Goal: Information Seeking & Learning: Find specific fact

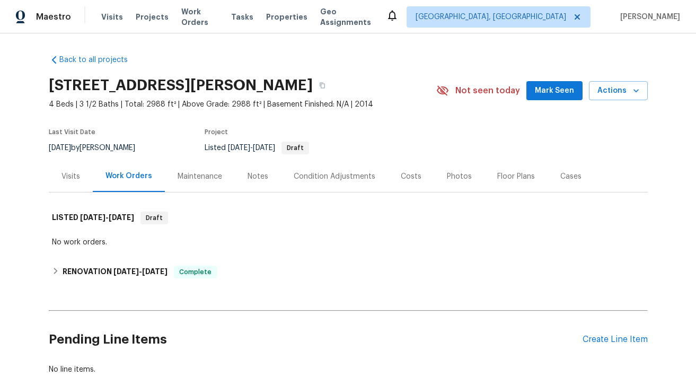
scroll to position [70, 0]
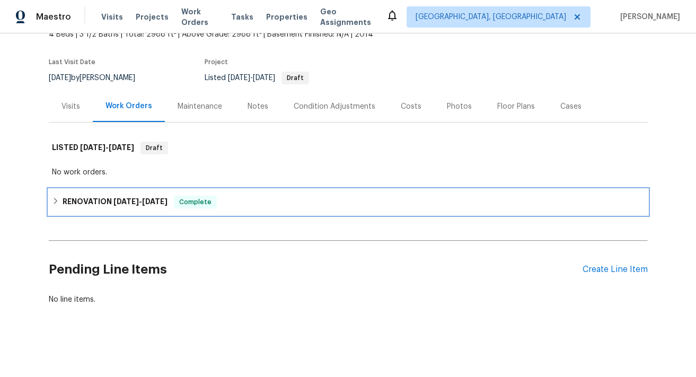
click at [84, 200] on h6 "RENOVATION [DATE] - [DATE]" at bounding box center [115, 202] width 105 height 13
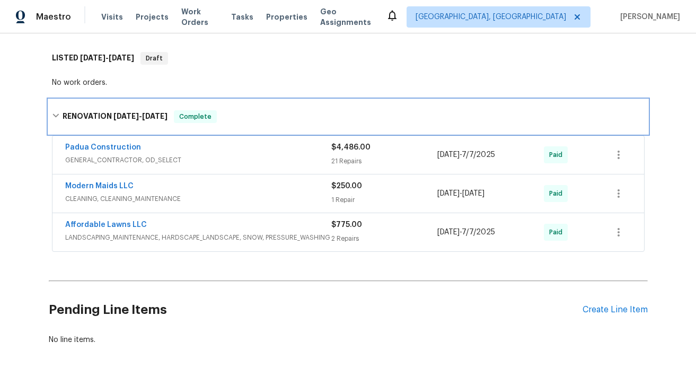
scroll to position [174, 0]
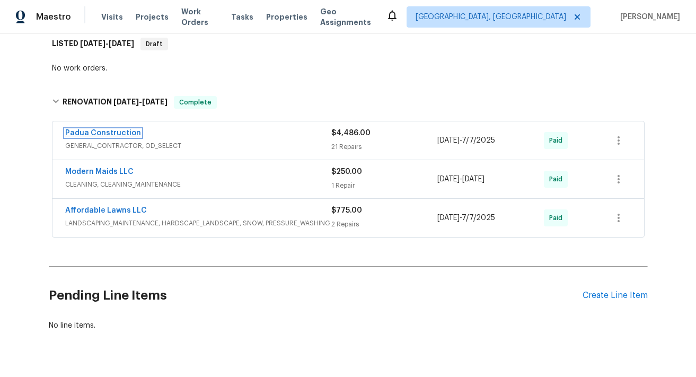
click at [116, 132] on link "Padua Construction" at bounding box center [103, 132] width 76 height 7
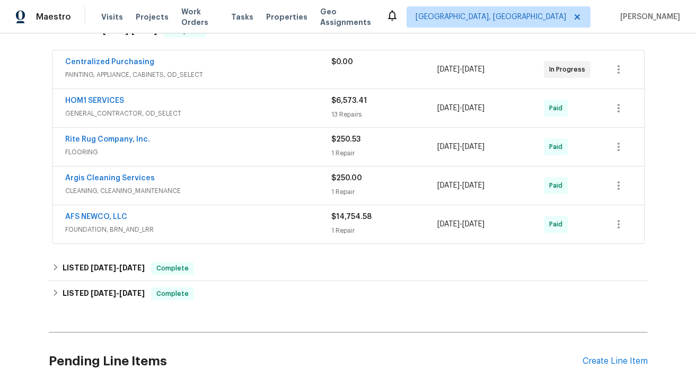
scroll to position [188, 0]
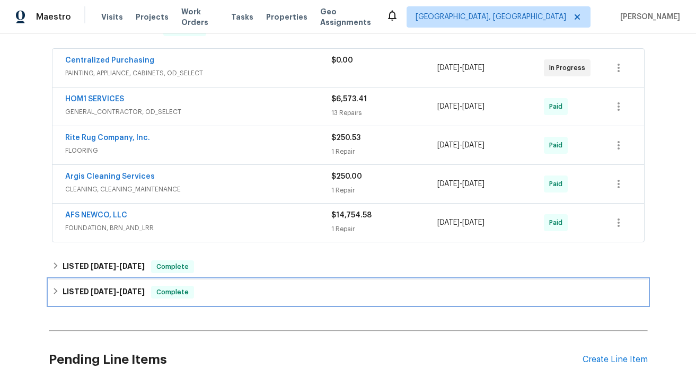
click at [129, 289] on span "7/7/25" at bounding box center [131, 291] width 25 height 7
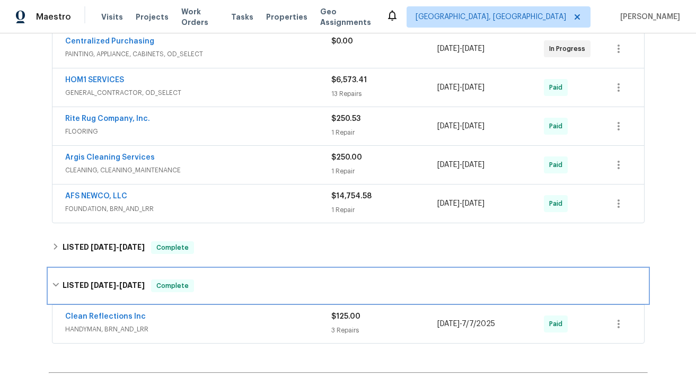
scroll to position [182, 0]
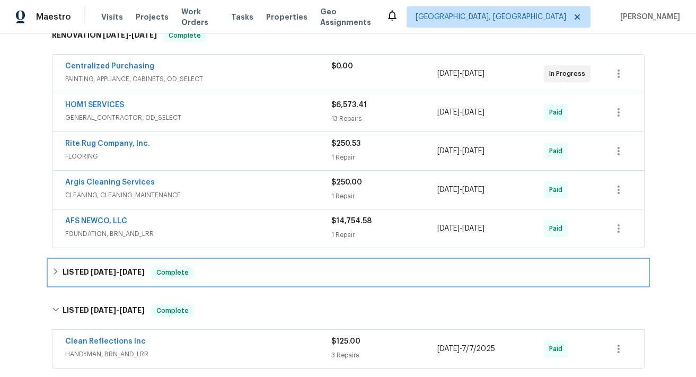
click at [120, 272] on span "8/1/25" at bounding box center [131, 271] width 25 height 7
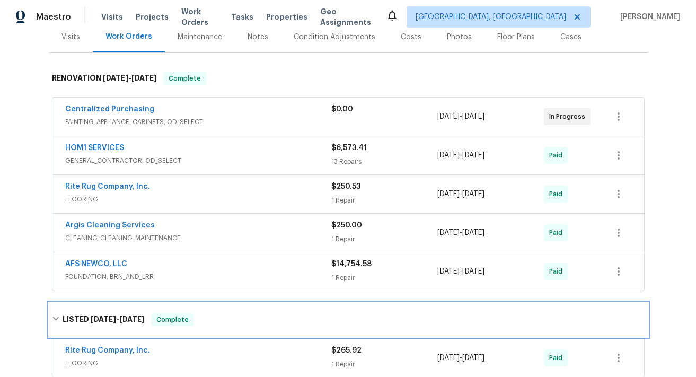
scroll to position [136, 0]
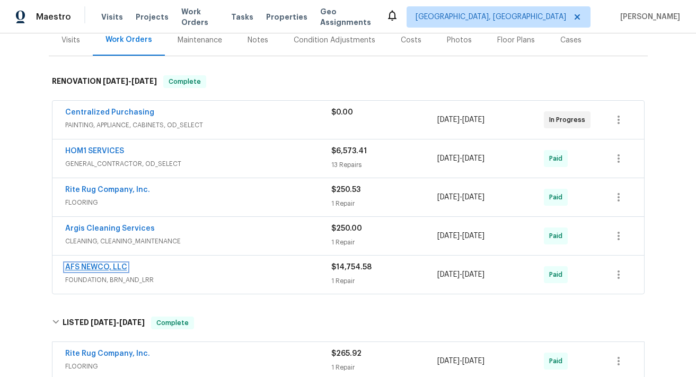
click at [99, 264] on link "AFS NEWCO, LLC" at bounding box center [96, 267] width 62 height 7
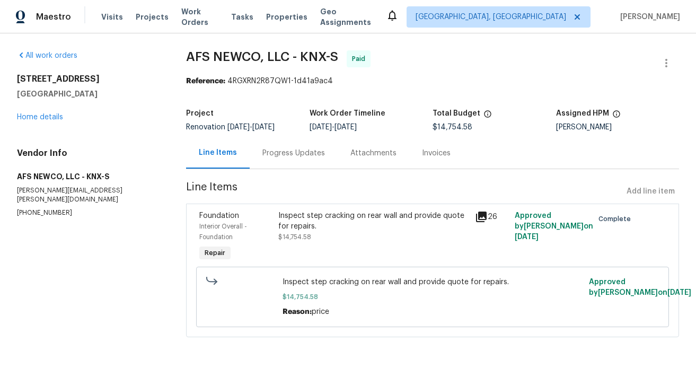
click at [307, 155] on div "Progress Updates" at bounding box center [294, 153] width 63 height 11
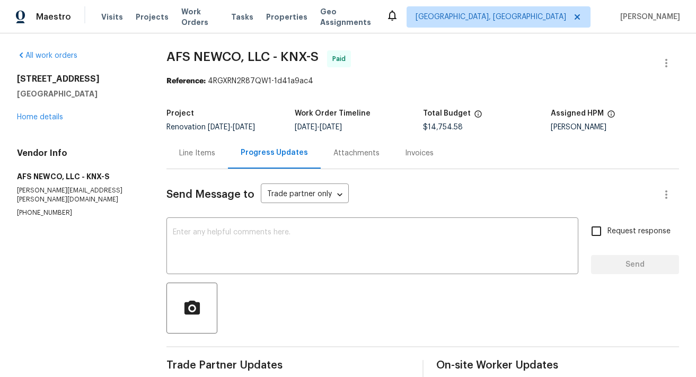
click at [199, 152] on div "Line Items" at bounding box center [197, 153] width 36 height 11
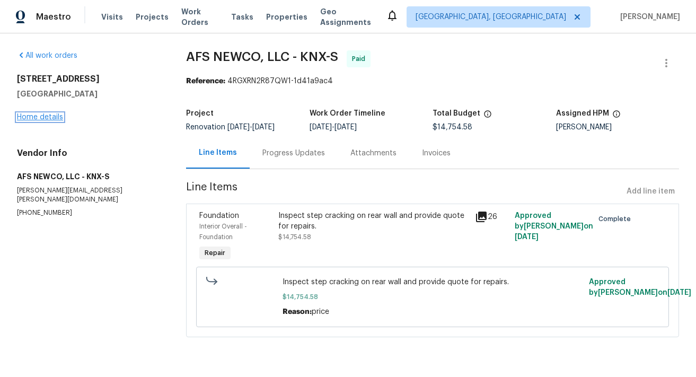
click at [55, 118] on link "Home details" at bounding box center [40, 116] width 46 height 7
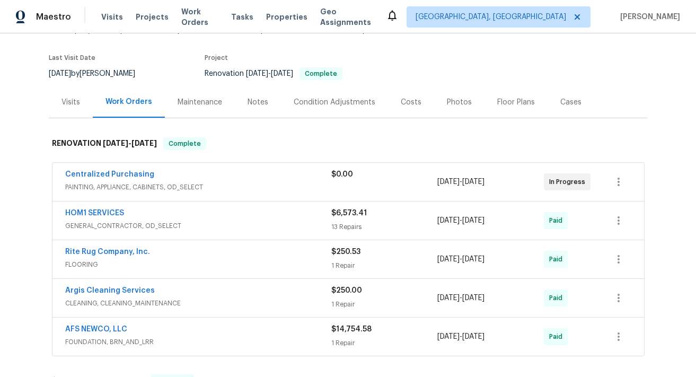
scroll to position [83, 0]
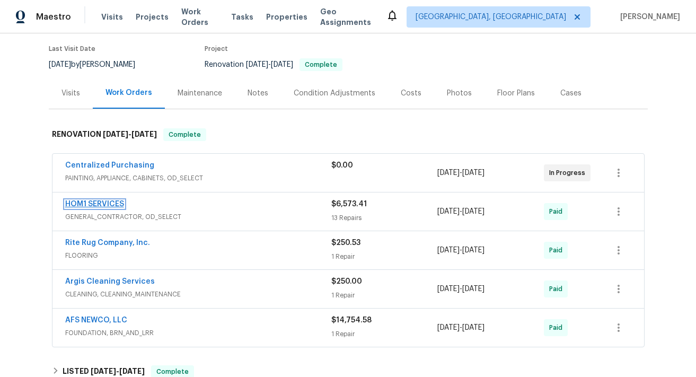
click at [117, 204] on link "HOM1 SERVICES" at bounding box center [94, 203] width 59 height 7
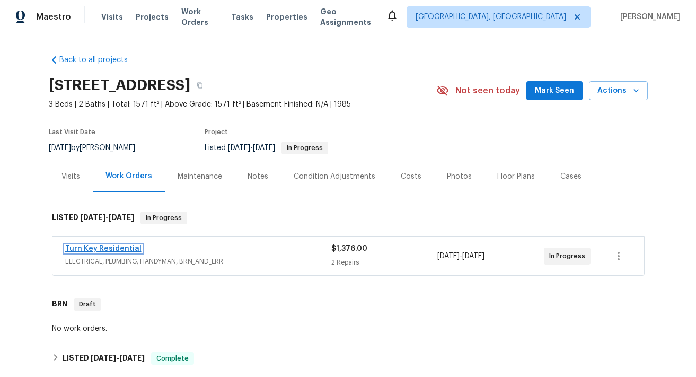
click at [129, 246] on link "Turn Key Residential" at bounding box center [103, 248] width 76 height 7
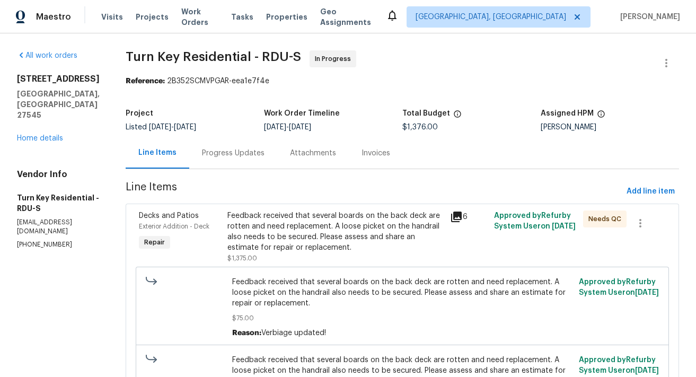
click at [247, 151] on div "Progress Updates" at bounding box center [233, 153] width 63 height 11
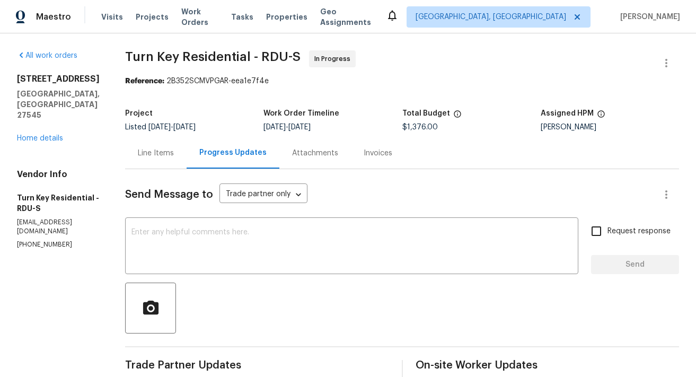
click at [336, 153] on div "Attachments" at bounding box center [315, 153] width 46 height 11
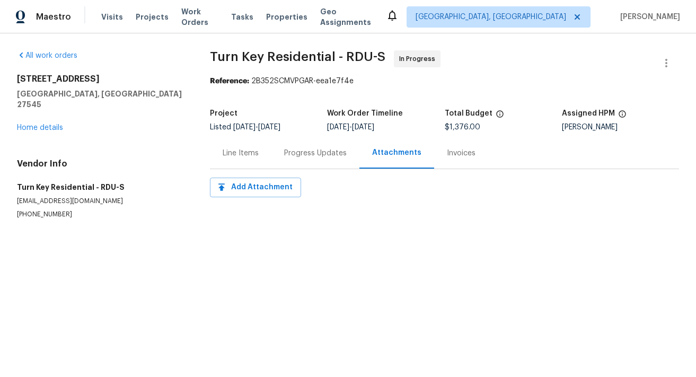
click at [449, 157] on div "Invoices" at bounding box center [461, 153] width 29 height 11
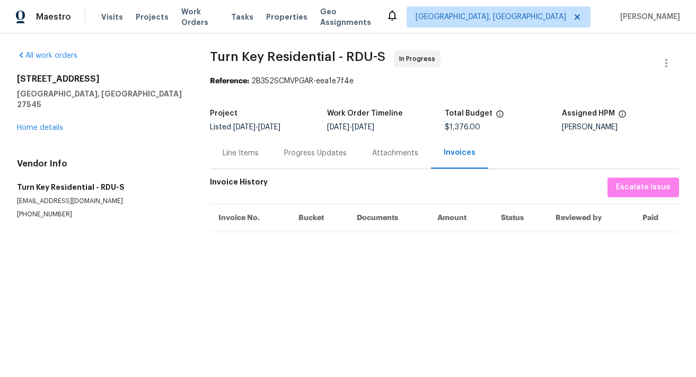
click at [257, 149] on div "Line Items" at bounding box center [241, 153] width 36 height 11
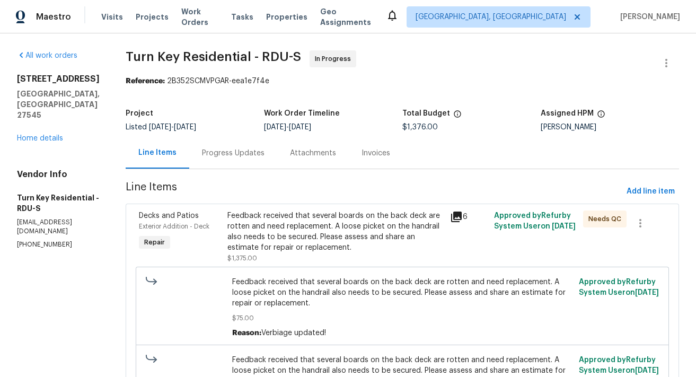
click at [462, 213] on icon at bounding box center [456, 217] width 11 height 11
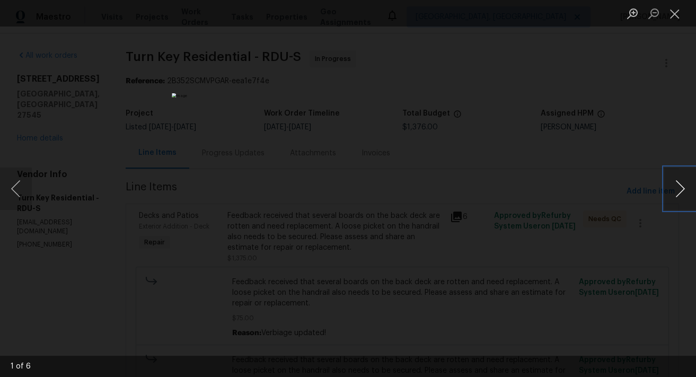
click at [684, 187] on button "Next image" at bounding box center [681, 189] width 32 height 42
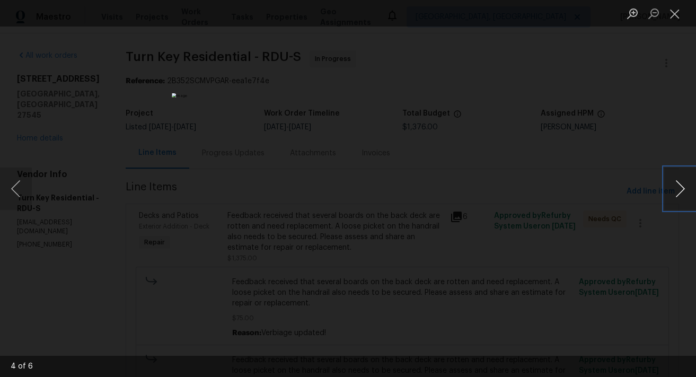
click at [684, 187] on button "Next image" at bounding box center [681, 189] width 32 height 42
click at [601, 232] on div "Lightbox" at bounding box center [348, 188] width 696 height 377
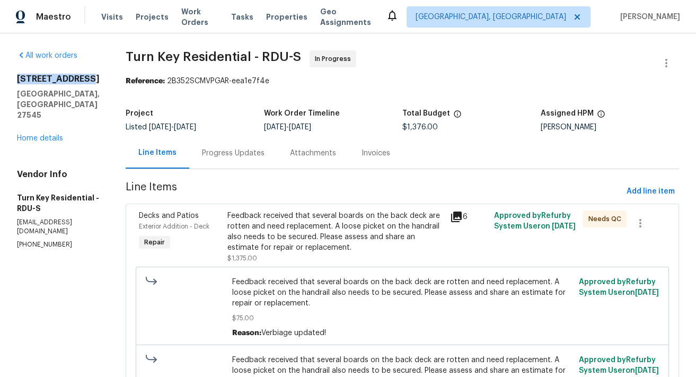
drag, startPoint x: 19, startPoint y: 76, endPoint x: 89, endPoint y: 78, distance: 70.1
click at [89, 78] on h2 "213 Dwelling Pl" at bounding box center [58, 79] width 83 height 11
copy h2 "213 Dwelling Pl"
